Goal: Task Accomplishment & Management: Use online tool/utility

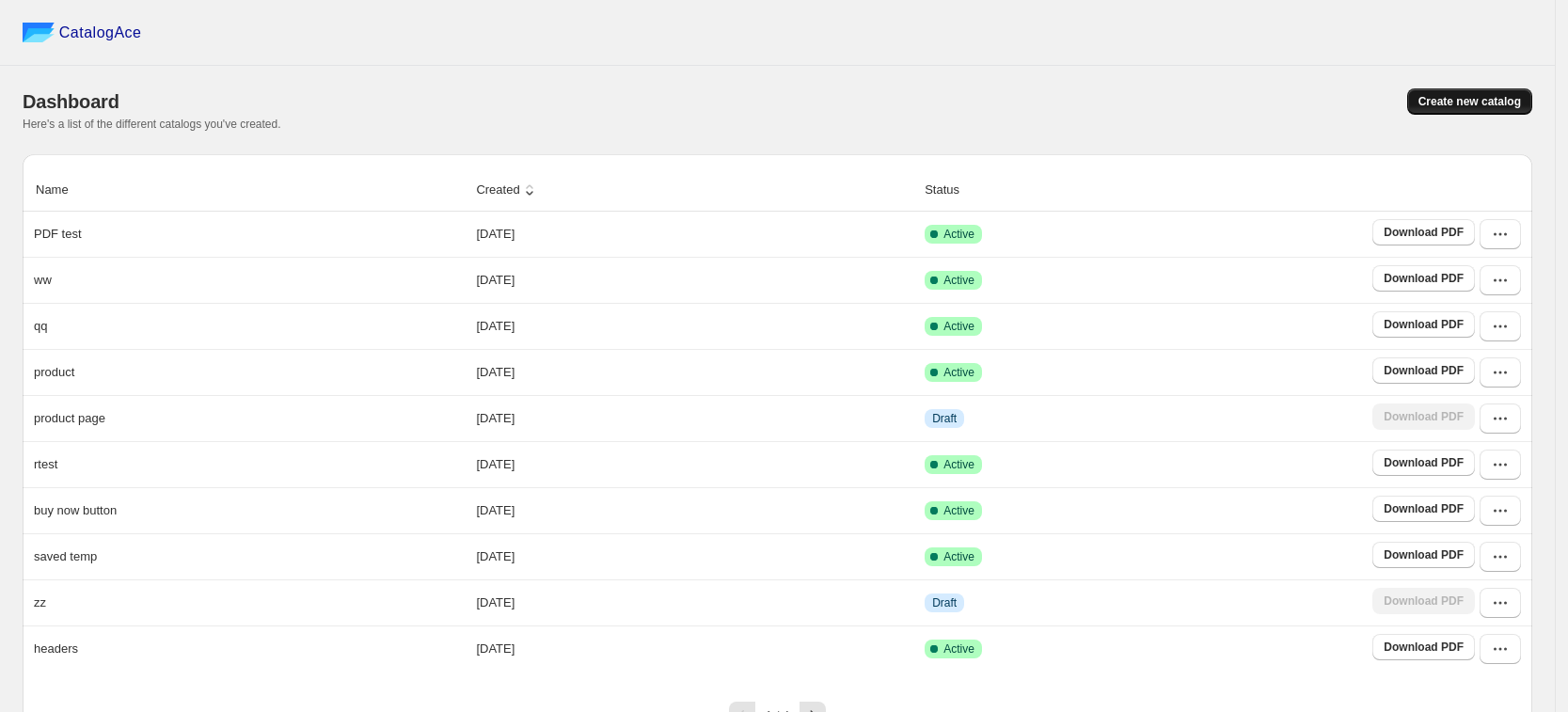
click at [1468, 113] on button "Create new catalog" at bounding box center [1469, 102] width 126 height 26
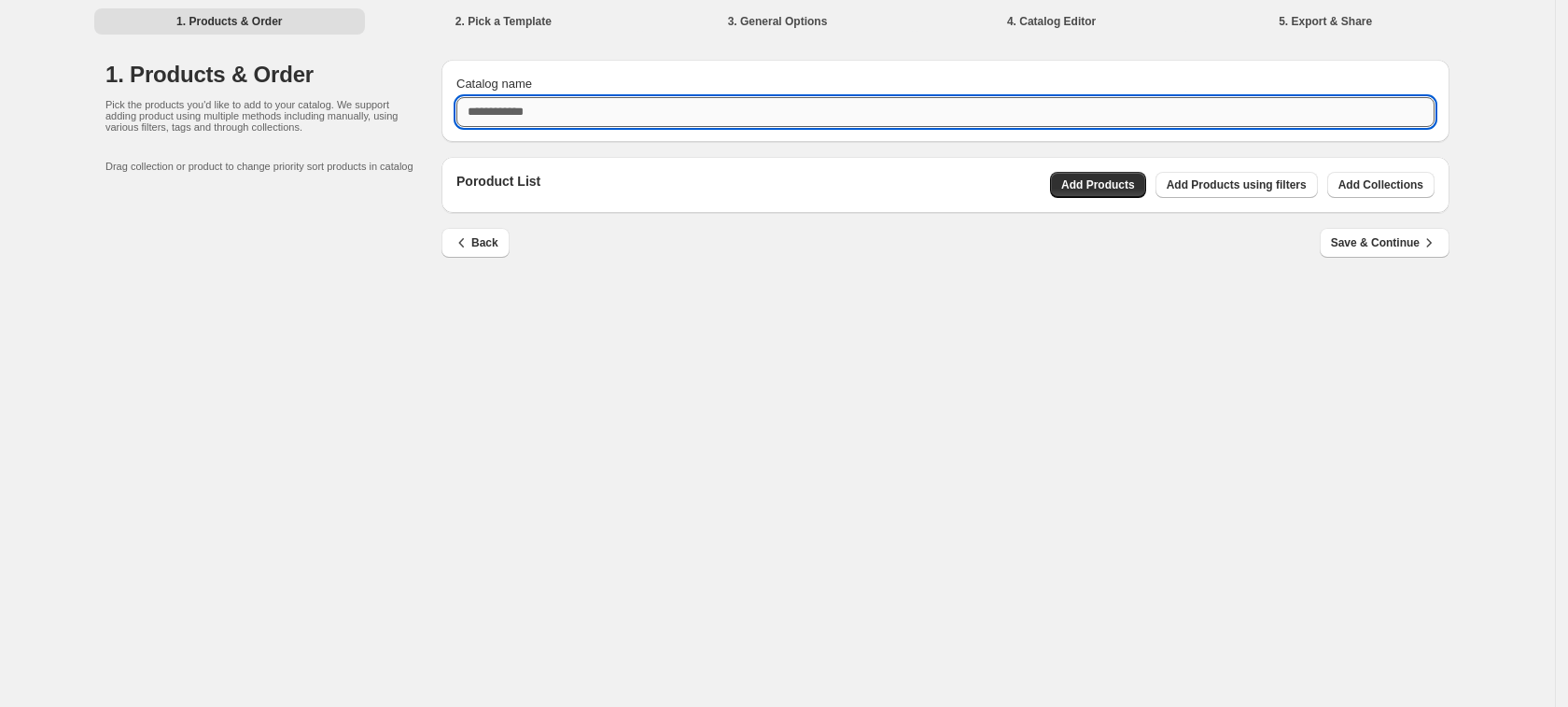
click at [825, 112] on input "Catalog name" at bounding box center [945, 112] width 978 height 30
click at [1099, 194] on button "Add Products" at bounding box center [1097, 185] width 96 height 26
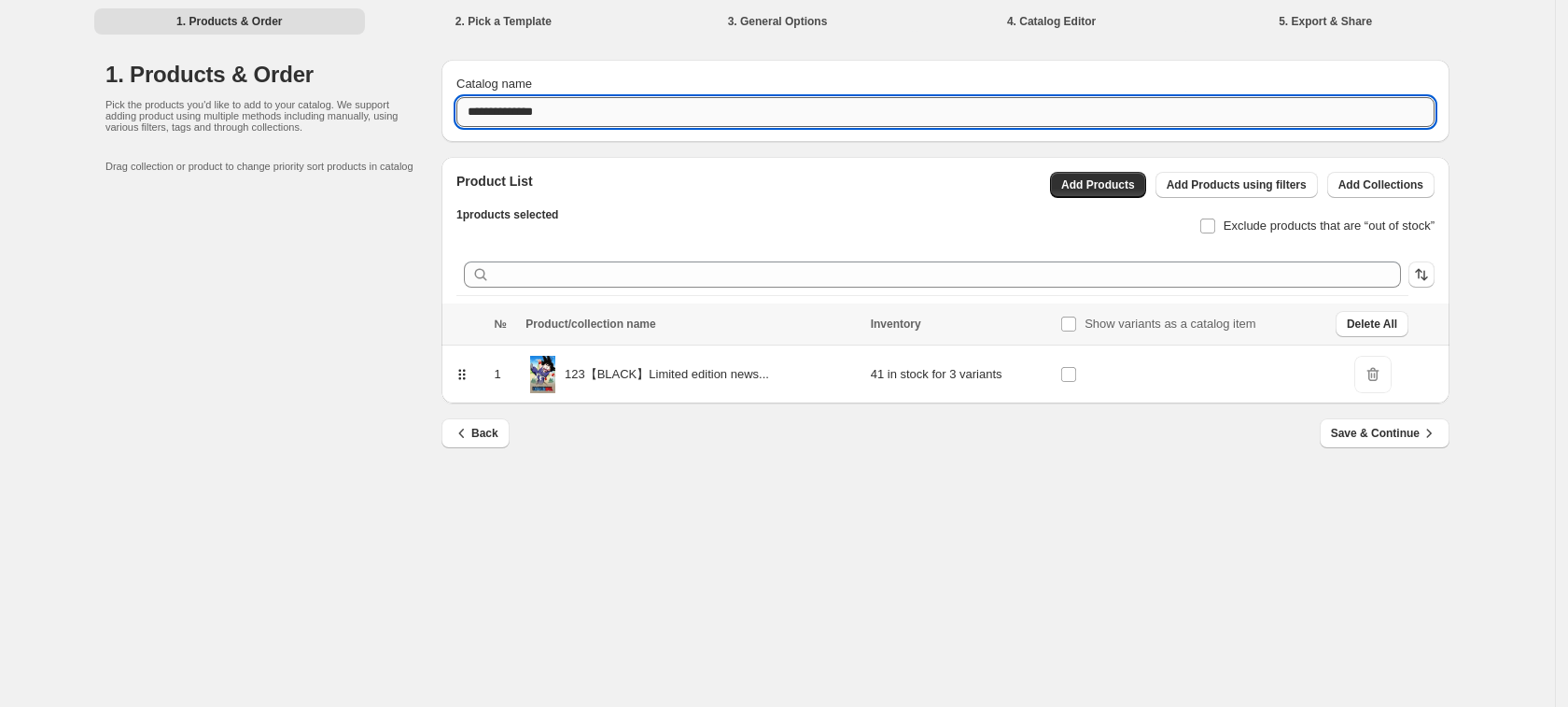
click at [599, 116] on input "**********" at bounding box center [945, 112] width 978 height 30
type input "**********"
click at [1384, 428] on span "Save & Continue" at bounding box center [1384, 433] width 108 height 19
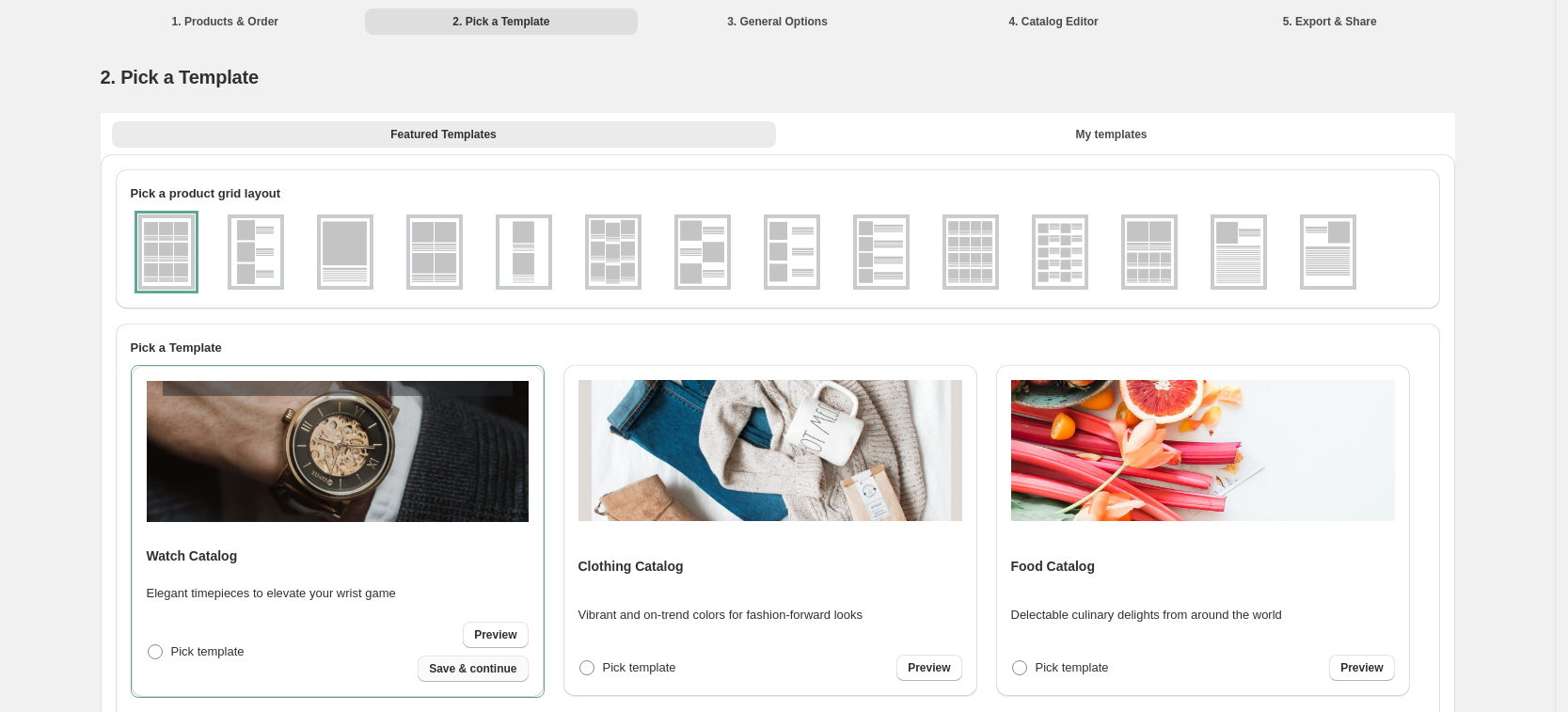
click at [440, 670] on span "Save & continue" at bounding box center [472, 668] width 88 height 15
select select "**********"
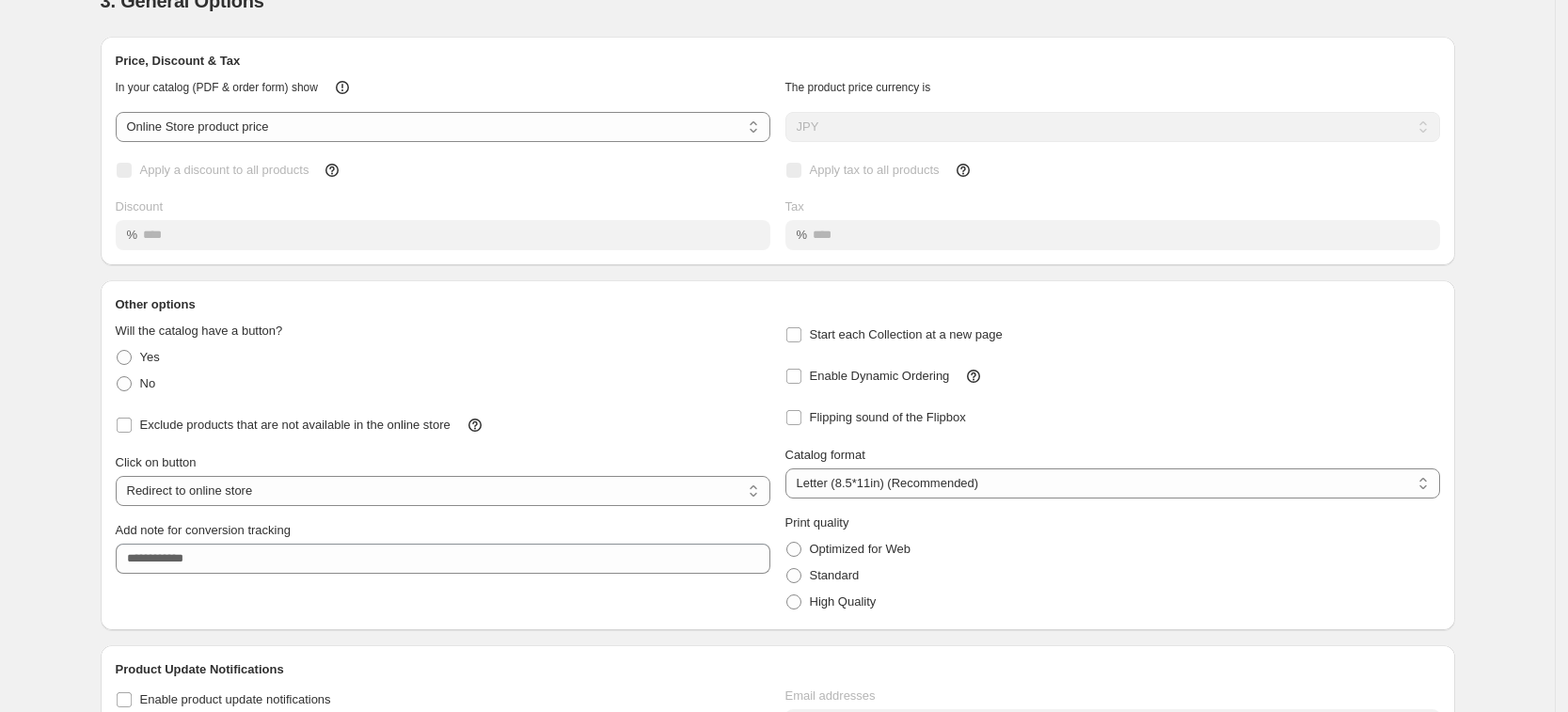
scroll to position [243, 0]
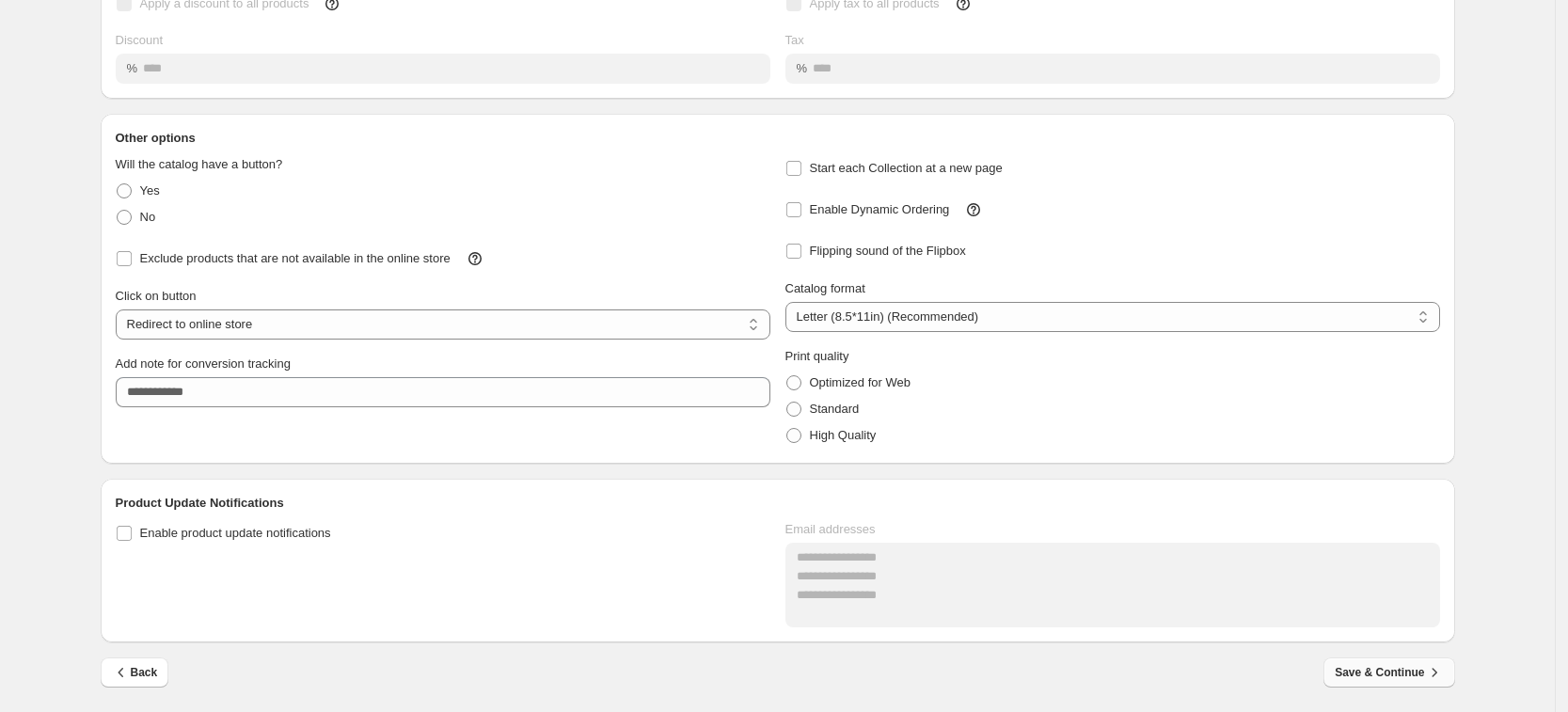
click at [1363, 680] on span "Save & Continue" at bounding box center [1389, 672] width 109 height 19
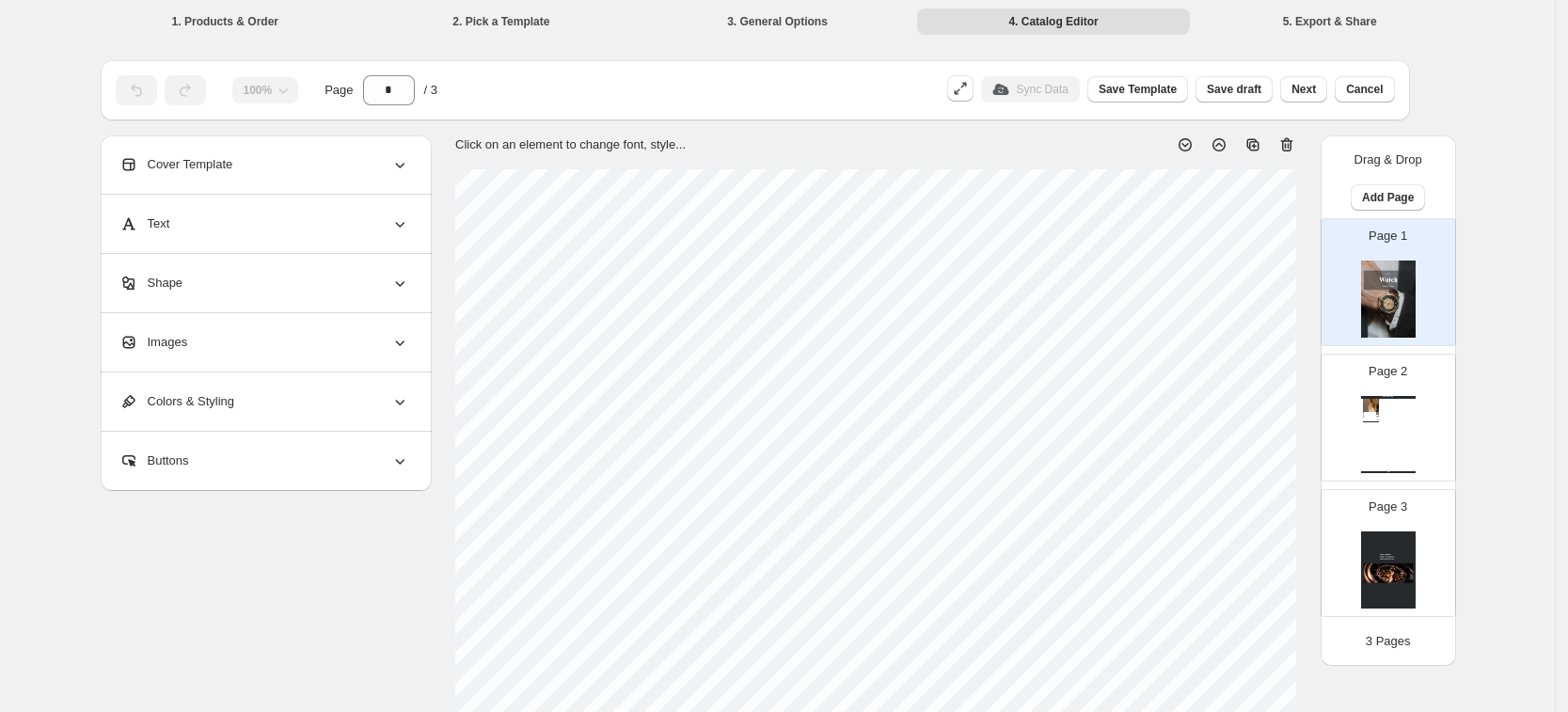
click at [1375, 418] on div "Watch Catalog 123【BLACK】Limited edition newsssss - Blue 123【BLACK】Limited editi…" at bounding box center [1388, 433] width 55 height 77
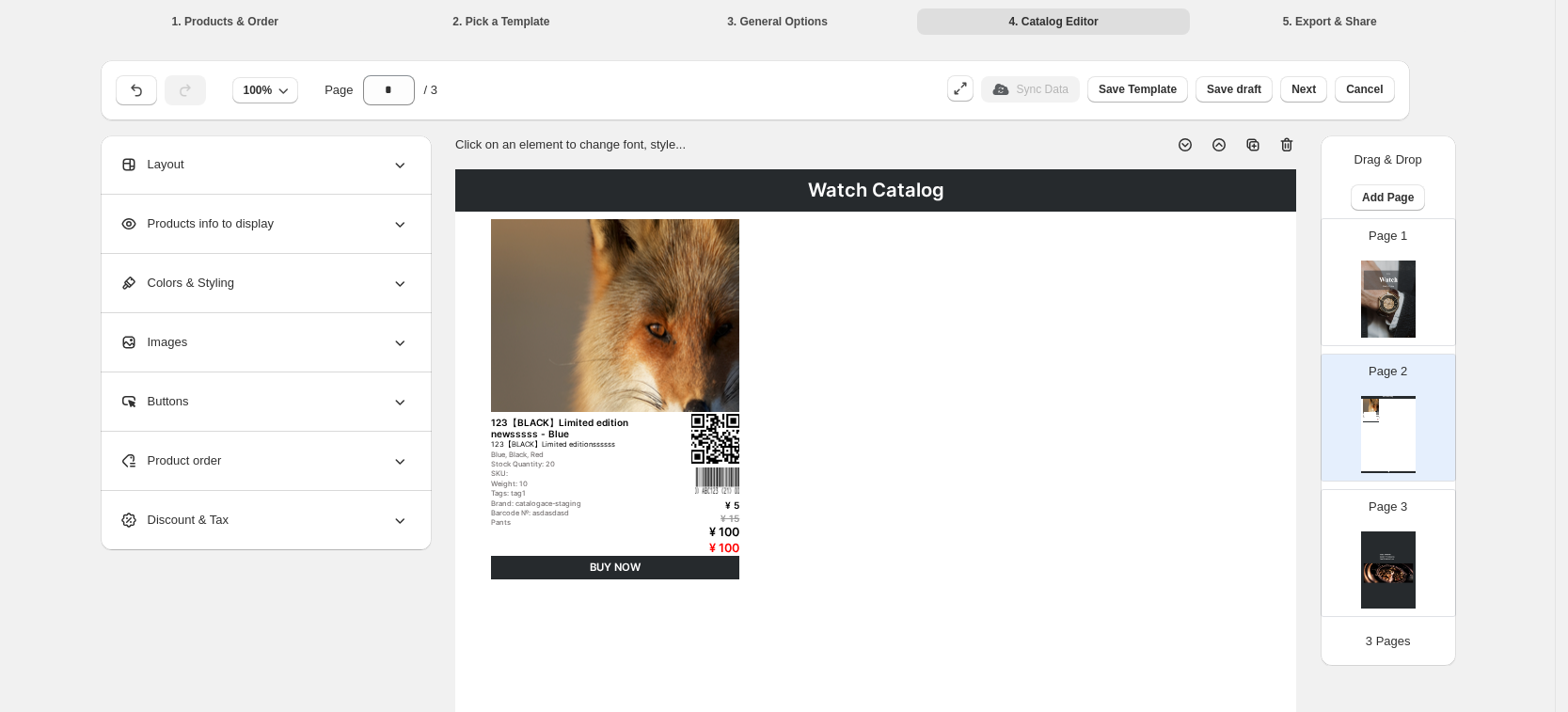
click at [1366, 274] on div "Page 1" at bounding box center [1380, 274] width 119 height 126
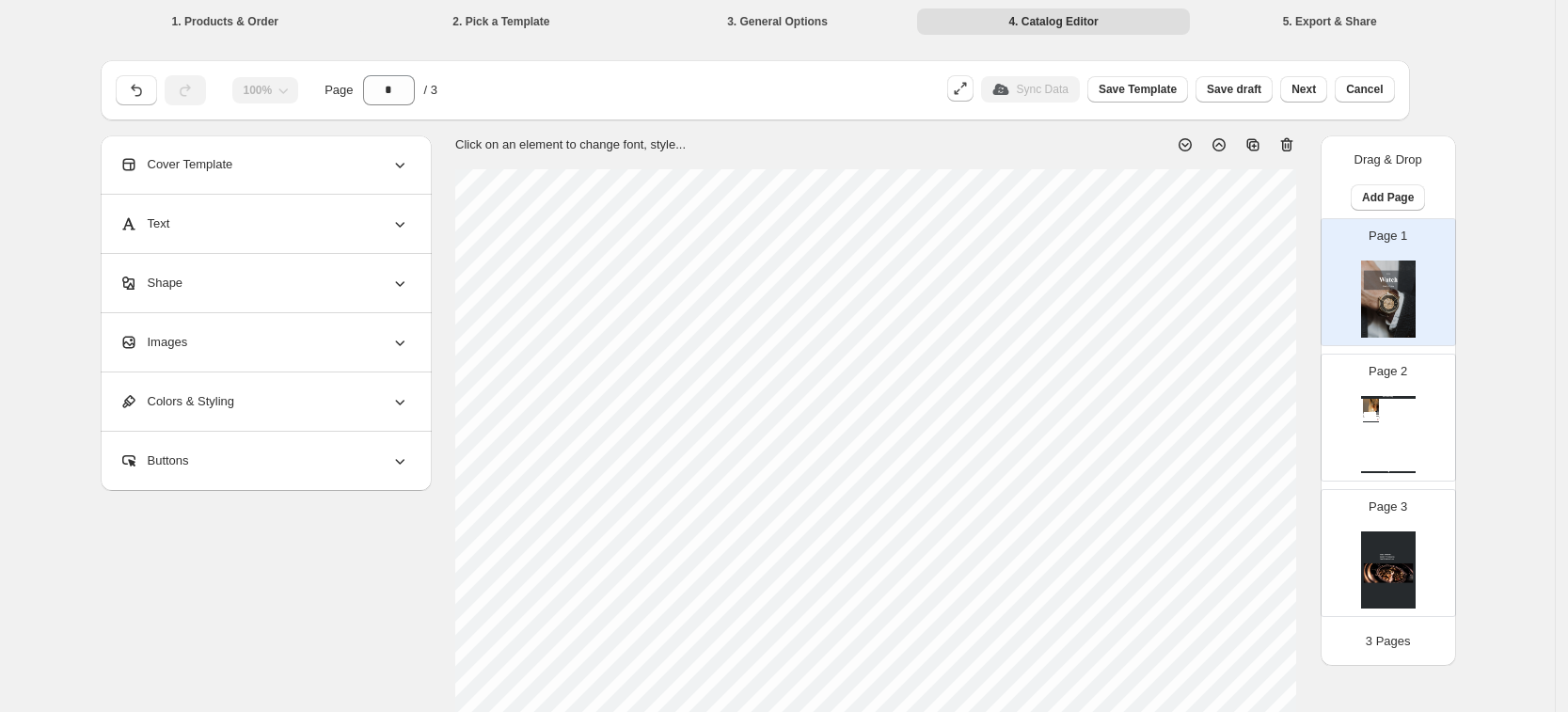
click at [1378, 398] on img at bounding box center [1371, 404] width 16 height 12
type input "*"
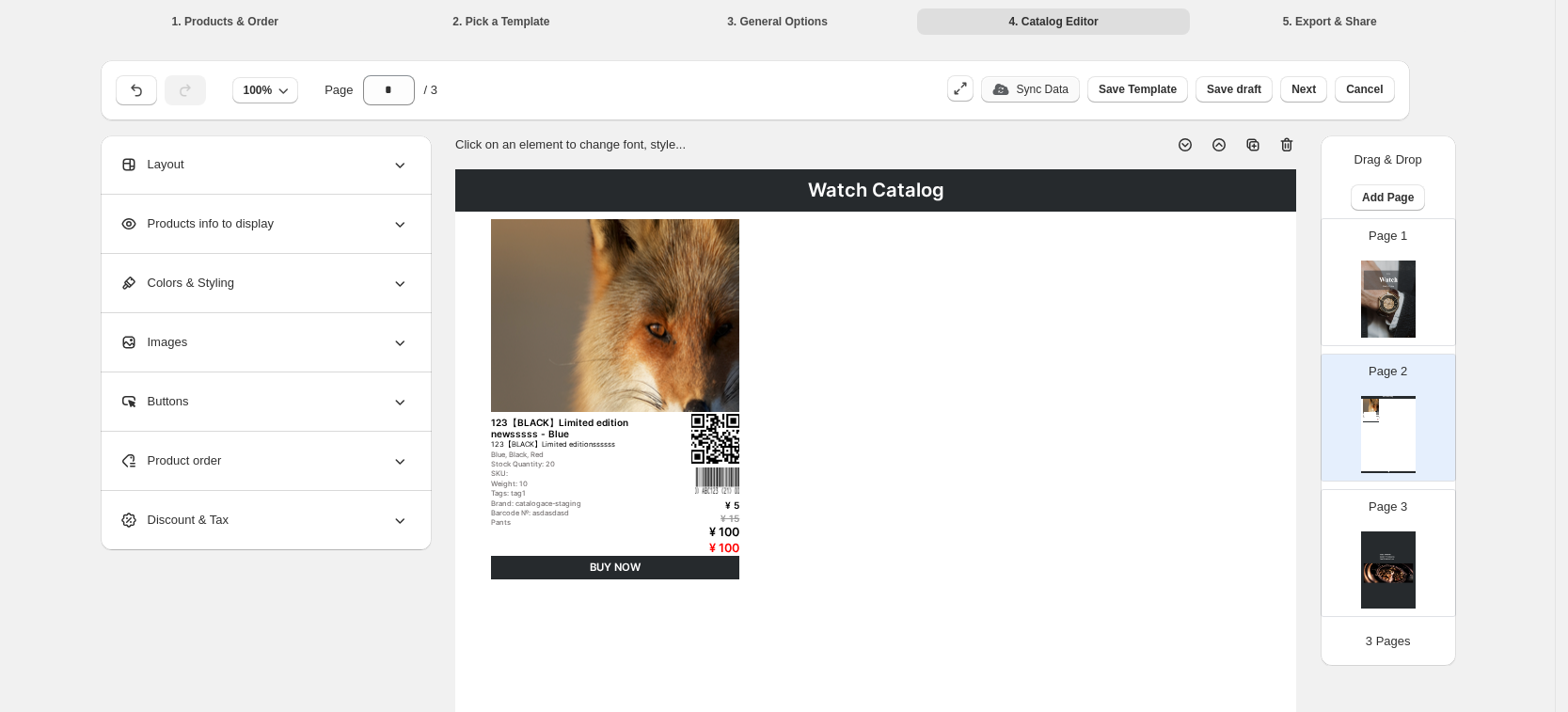
click at [1047, 90] on p "Sync Data" at bounding box center [1043, 89] width 52 height 15
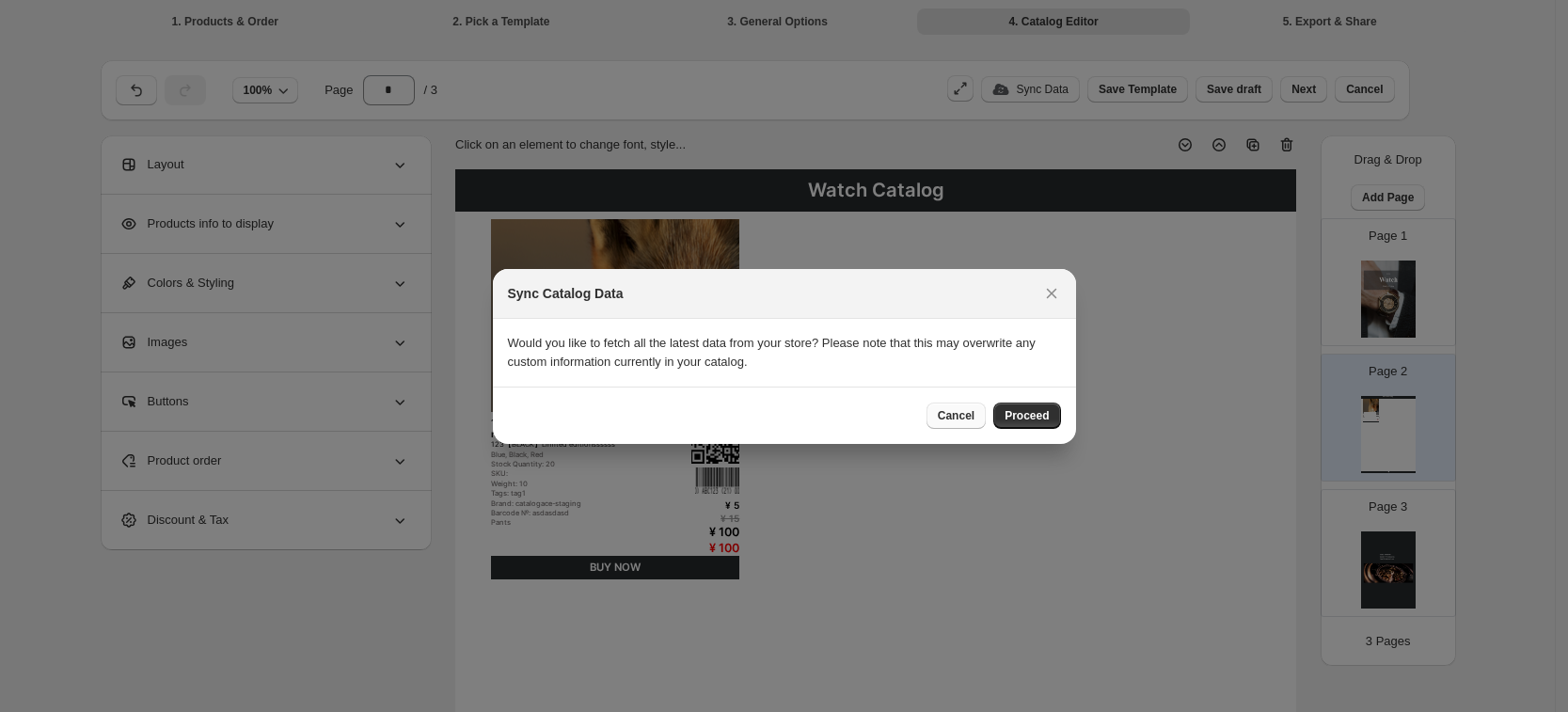
click at [964, 414] on span "Cancel" at bounding box center [955, 415] width 37 height 15
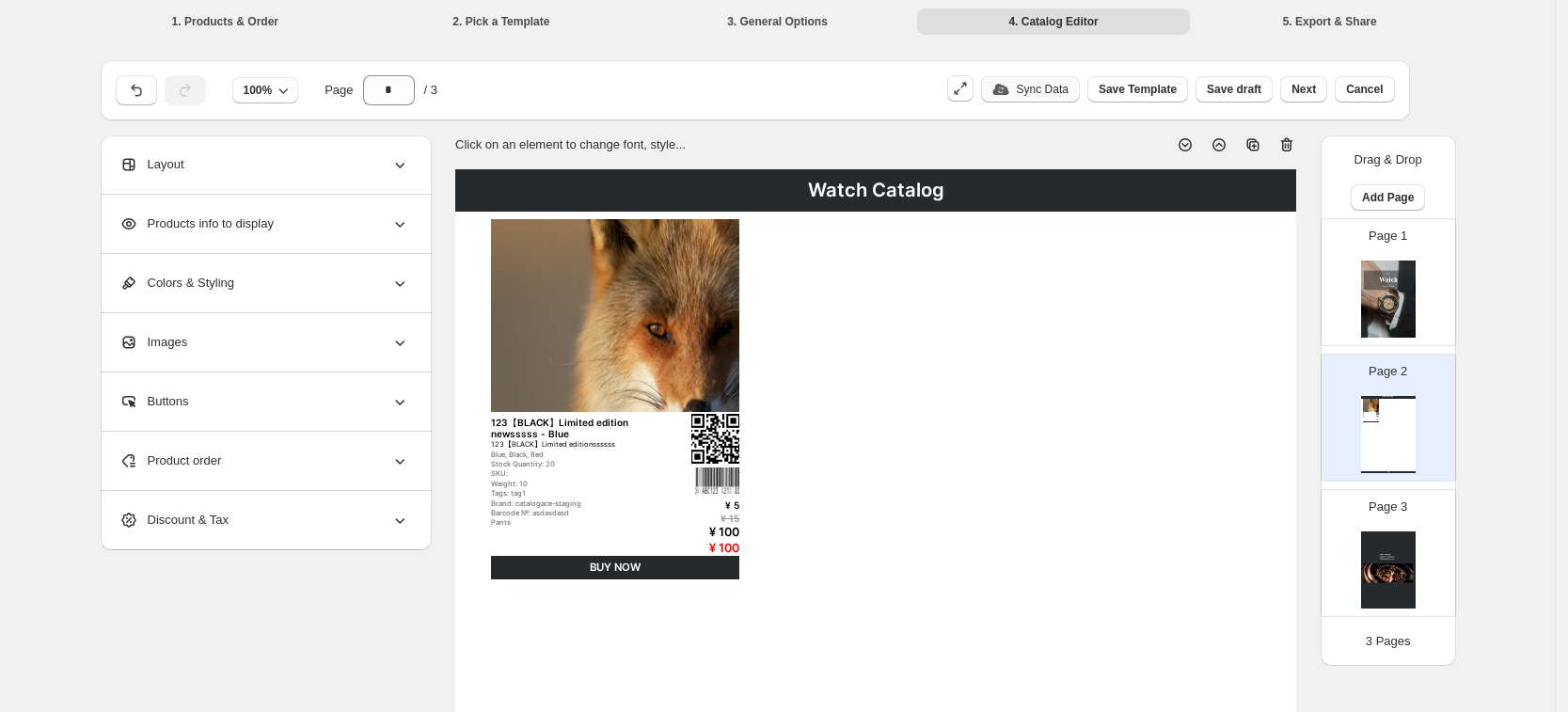
click at [1056, 94] on p "Sync Data" at bounding box center [1043, 89] width 52 height 15
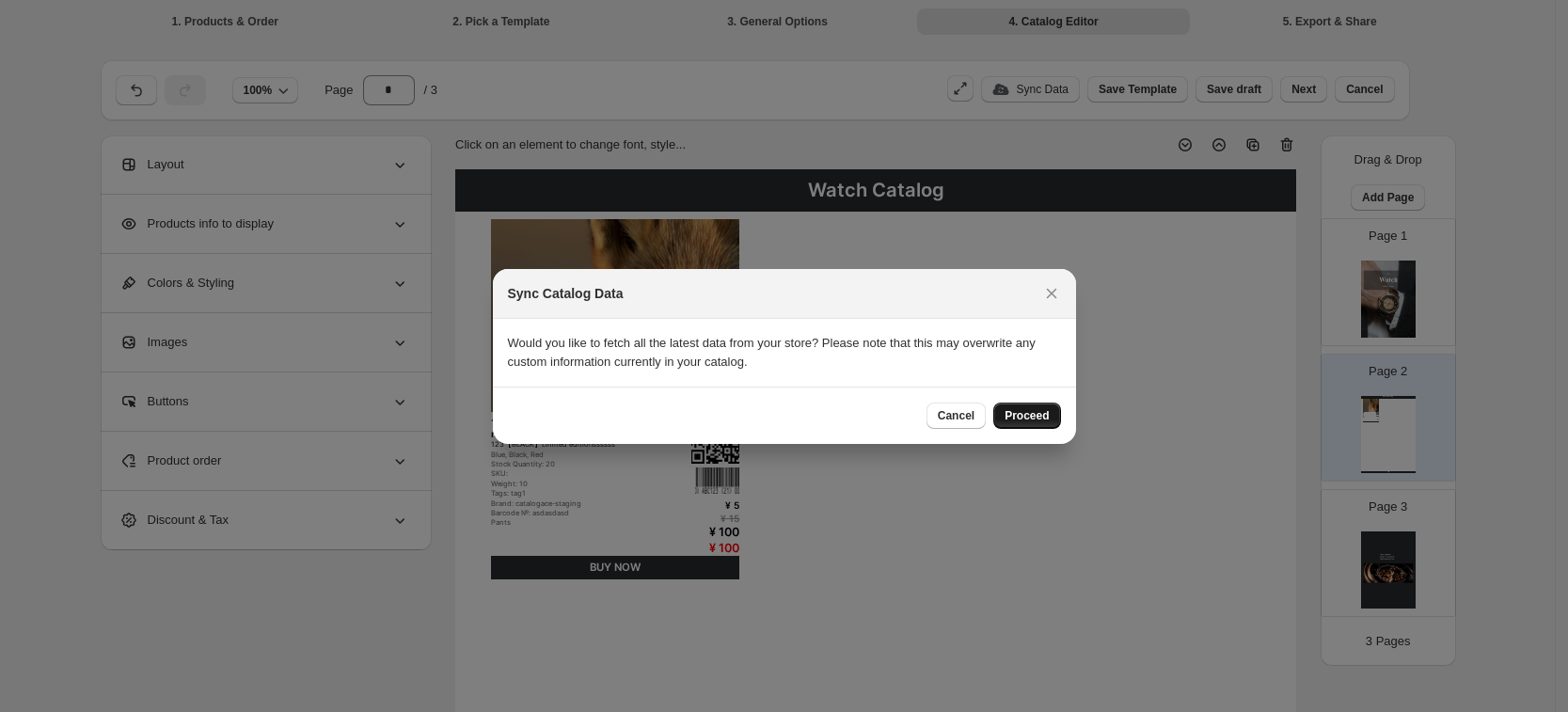
click at [1040, 412] on span "Proceed" at bounding box center [1026, 415] width 44 height 15
